Goal: Book appointment/travel/reservation

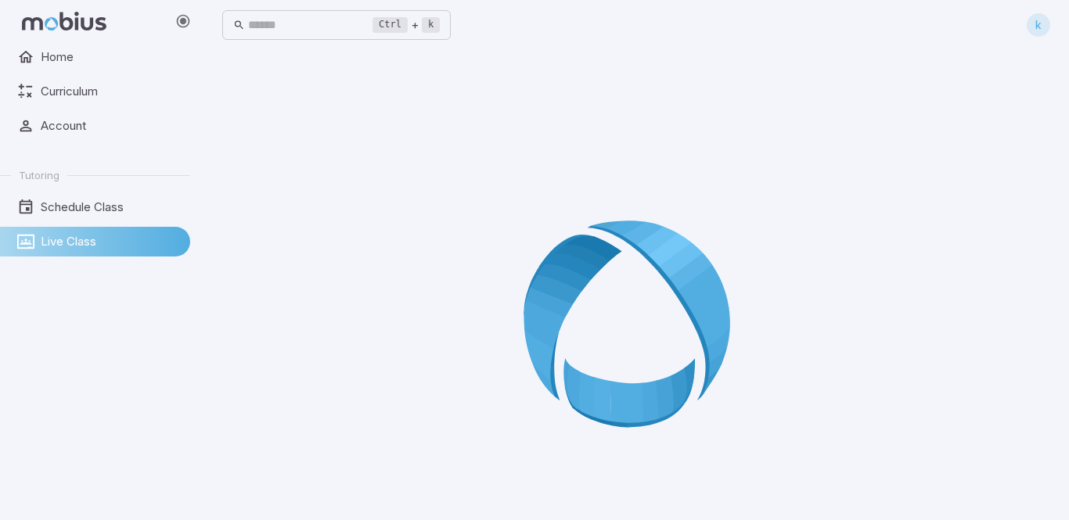
click at [472, 385] on div at bounding box center [636, 329] width 828 height 520
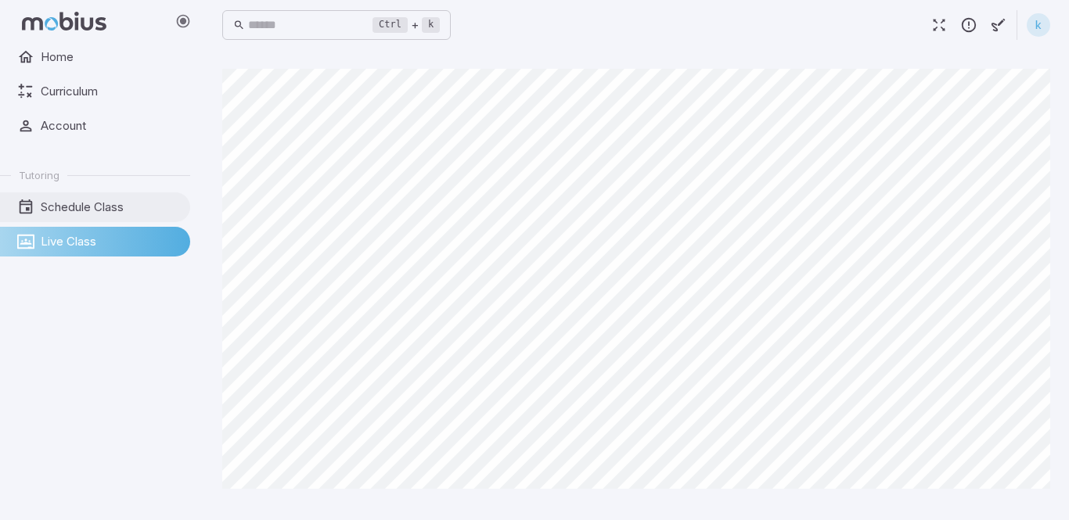
click at [117, 203] on span "Schedule Class" at bounding box center [110, 207] width 138 height 17
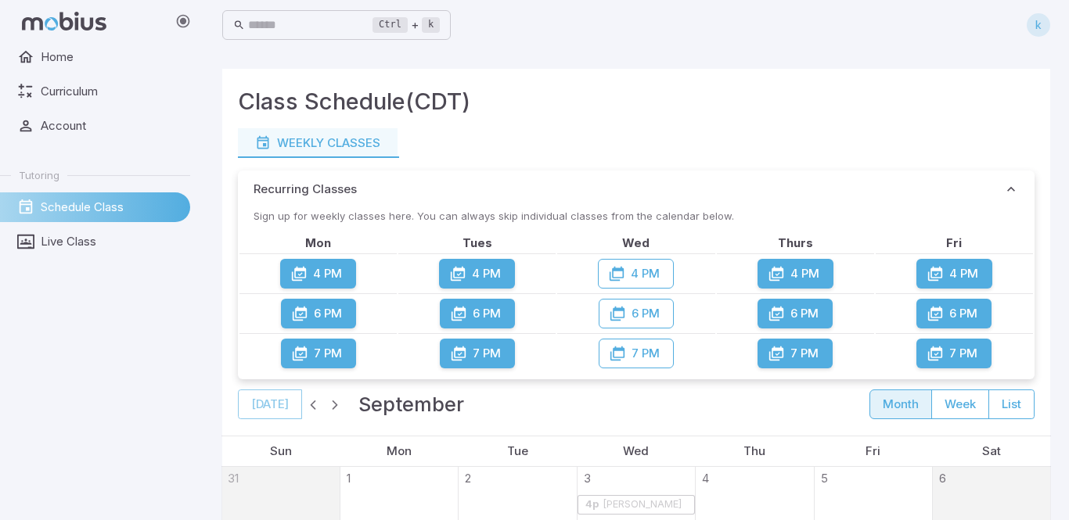
click at [816, 314] on button "6 PM" at bounding box center [794, 314] width 75 height 30
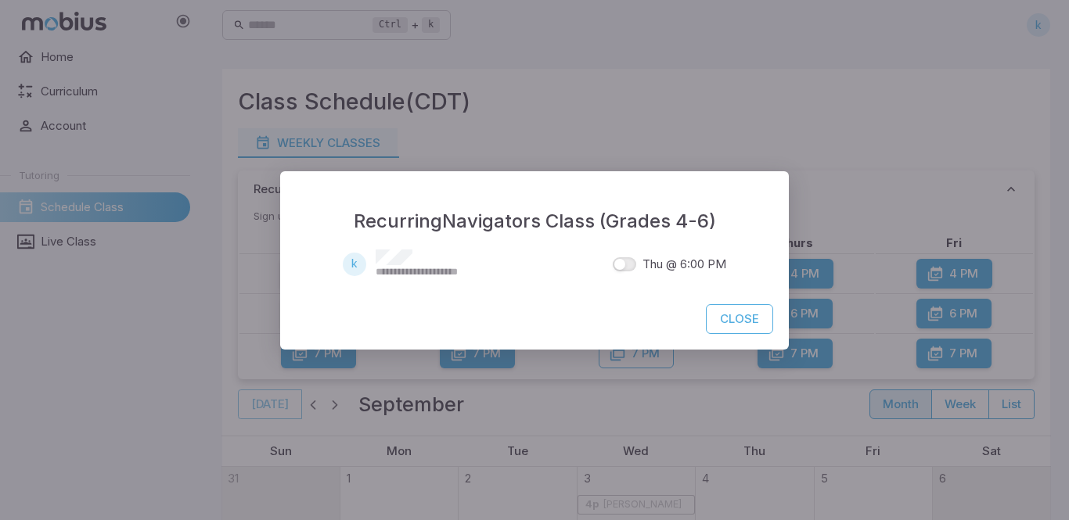
click at [642, 263] on span "Thu @ 6:00 PM" at bounding box center [684, 264] width 84 height 17
click at [738, 321] on button "Close" at bounding box center [739, 319] width 67 height 30
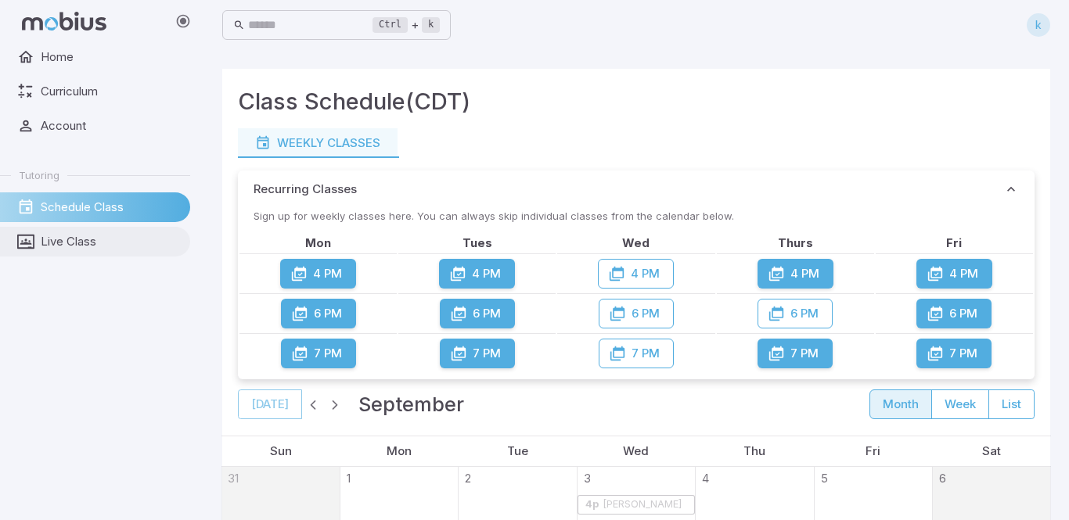
click at [111, 245] on span "Live Class" at bounding box center [110, 241] width 138 height 17
